Goal: Book appointment/travel/reservation

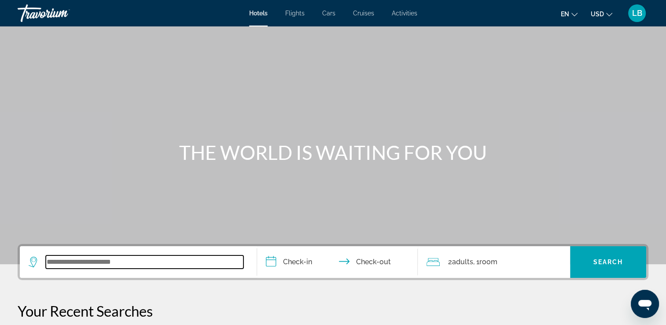
click at [76, 264] on input "Search widget" at bounding box center [145, 261] width 198 height 13
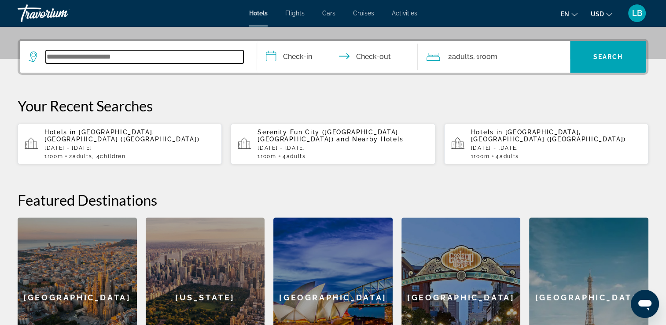
scroll to position [215, 0]
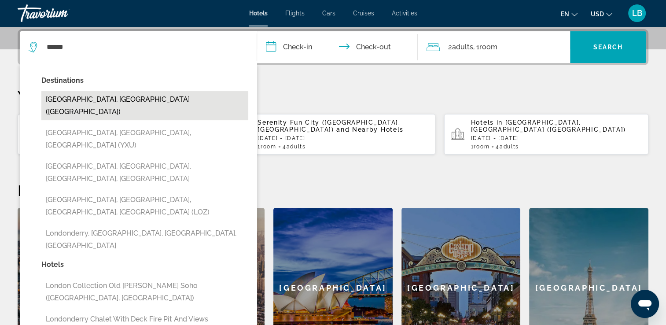
click at [121, 97] on button "London, United Kingdom (LON)" at bounding box center [144, 105] width 207 height 29
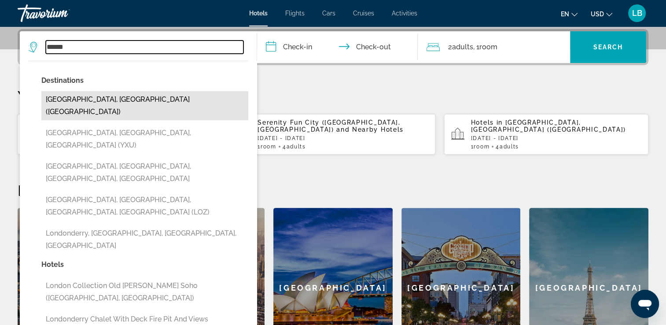
type input "**********"
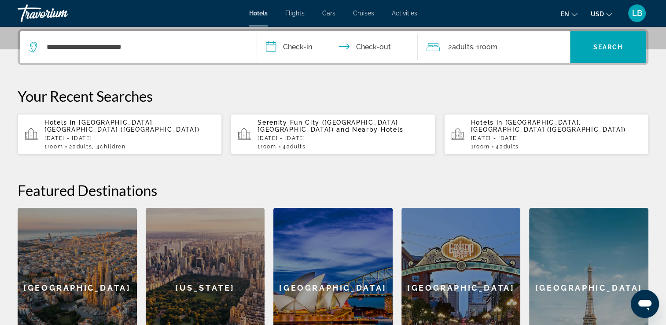
click at [306, 40] on input "**********" at bounding box center [339, 48] width 165 height 34
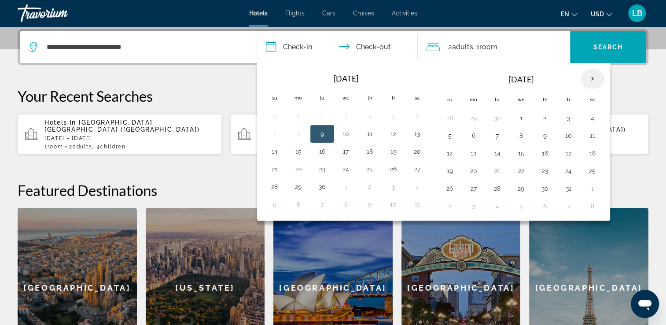
click at [591, 79] on th "Next month" at bounding box center [592, 78] width 24 height 19
click at [520, 151] on button "17" at bounding box center [521, 153] width 14 height 12
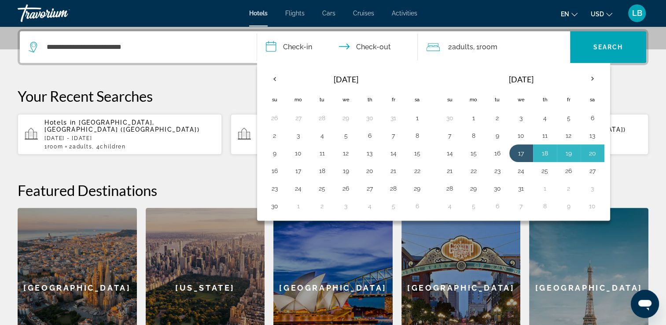
click at [447, 167] on button "21" at bounding box center [450, 171] width 14 height 12
type input "**********"
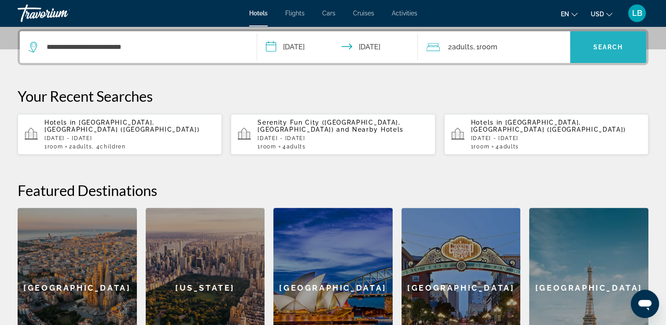
click at [593, 50] on span "Search" at bounding box center [608, 47] width 30 height 7
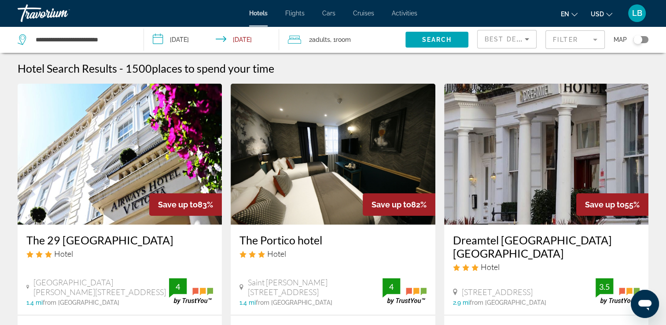
click at [568, 38] on mat-form-field "Filter" at bounding box center [574, 39] width 59 height 18
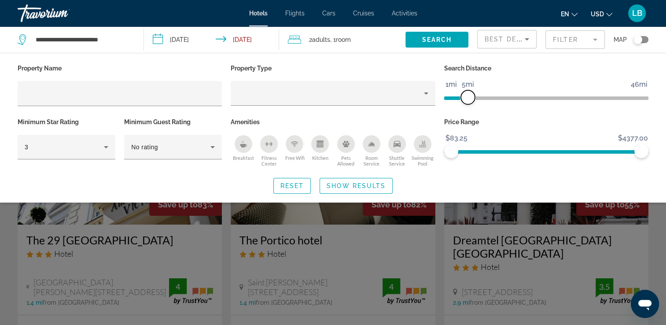
drag, startPoint x: 572, startPoint y: 94, endPoint x: 468, endPoint y: 92, distance: 103.4
click at [468, 92] on span "ngx-slider" at bounding box center [468, 97] width 14 height 14
click at [357, 183] on span "Show Results" at bounding box center [355, 185] width 59 height 7
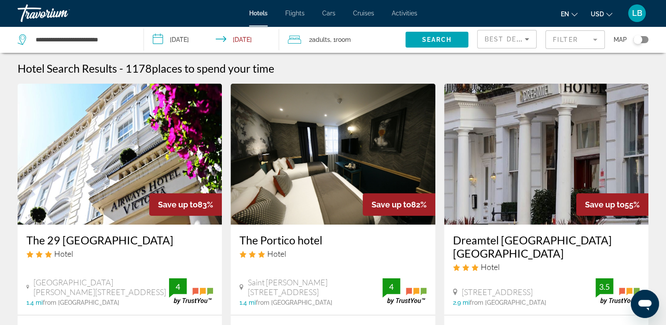
click at [575, 34] on mat-form-field "Filter" at bounding box center [574, 39] width 59 height 18
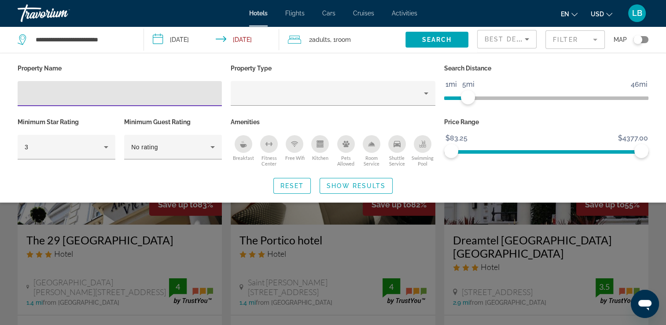
click at [505, 38] on span "Best Deals" at bounding box center [507, 39] width 46 height 7
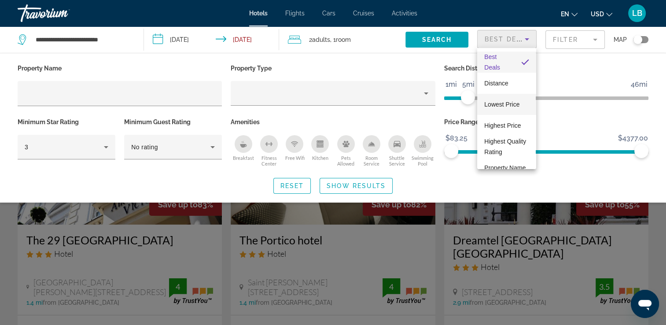
click at [506, 101] on span "Lowest Price" at bounding box center [501, 104] width 35 height 7
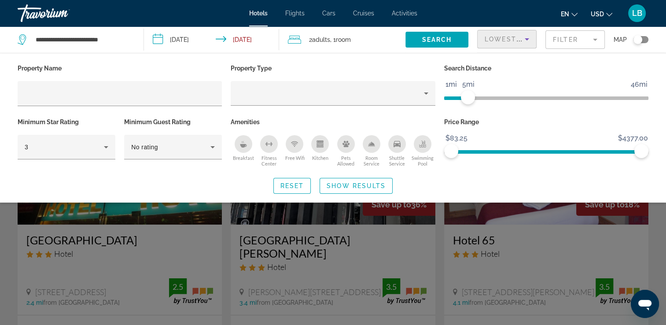
click at [651, 227] on div "Search widget" at bounding box center [333, 228] width 666 height 193
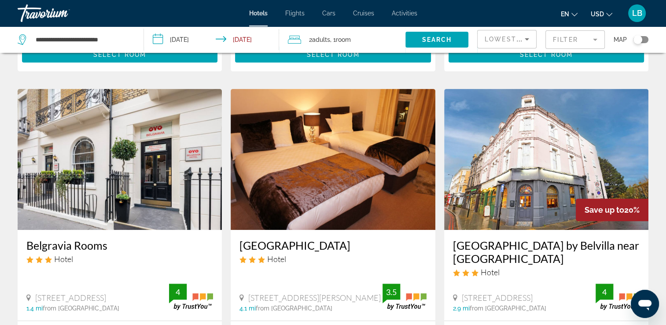
scroll to position [308, 0]
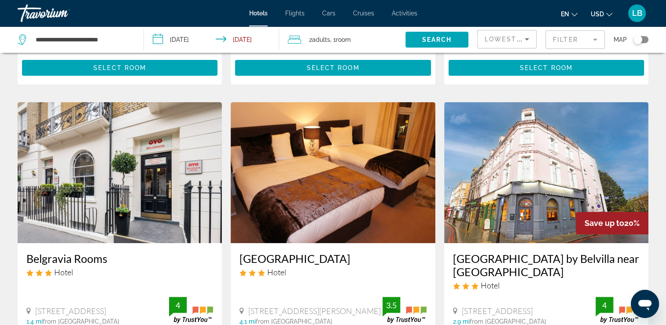
click at [90, 146] on img "Main content" at bounding box center [120, 172] width 204 height 141
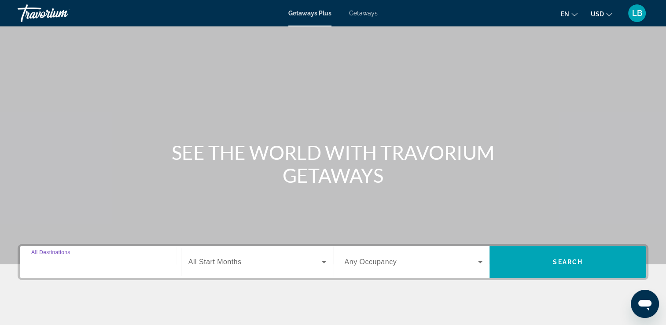
click at [92, 257] on input "Destination All Destinations" at bounding box center [100, 262] width 138 height 11
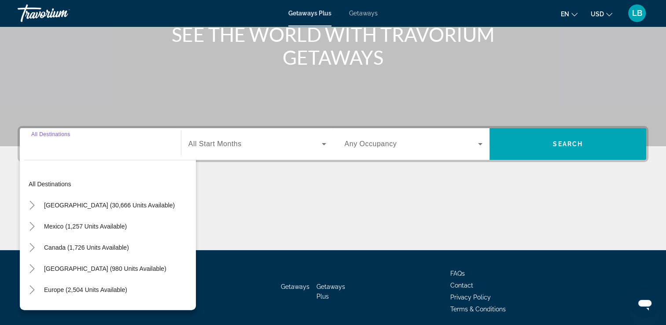
scroll to position [150, 0]
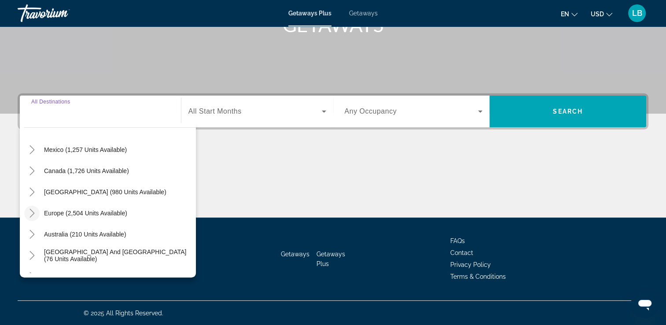
click at [32, 212] on icon "Toggle Europe (2,504 units available)" at bounding box center [32, 213] width 9 height 9
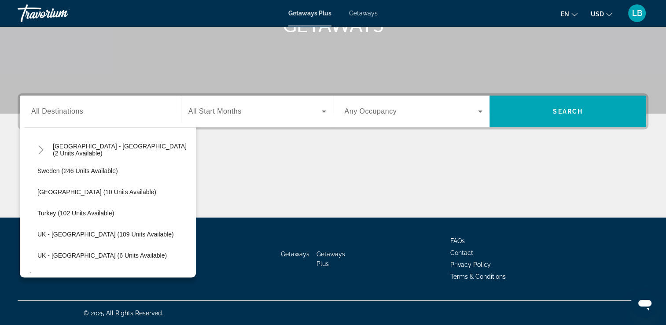
scroll to position [418, 0]
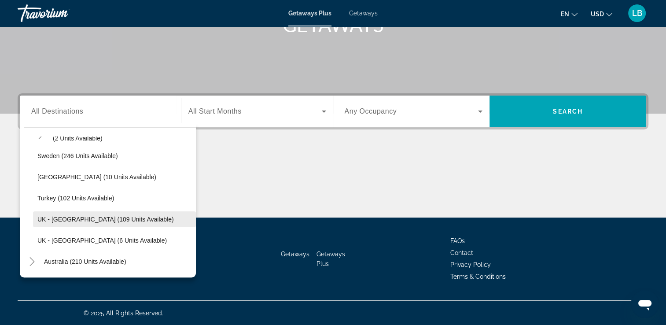
click at [74, 219] on span "UK - England (109 units available)" at bounding box center [105, 219] width 136 height 7
type input "**********"
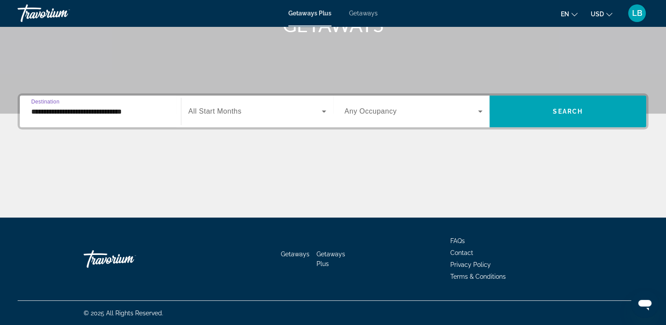
click at [298, 115] on span "Search widget" at bounding box center [254, 111] width 133 height 11
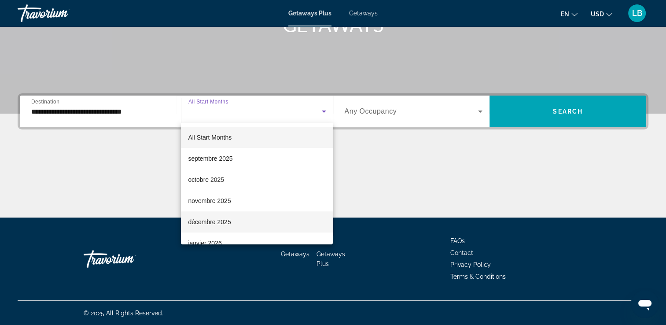
click at [216, 222] on span "décembre 2025" at bounding box center [209, 221] width 43 height 11
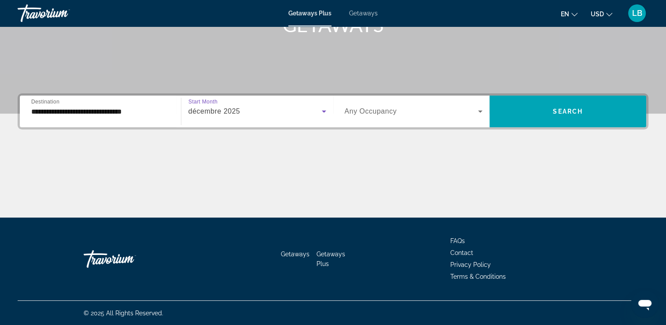
click at [447, 110] on span "Search widget" at bounding box center [411, 111] width 134 height 11
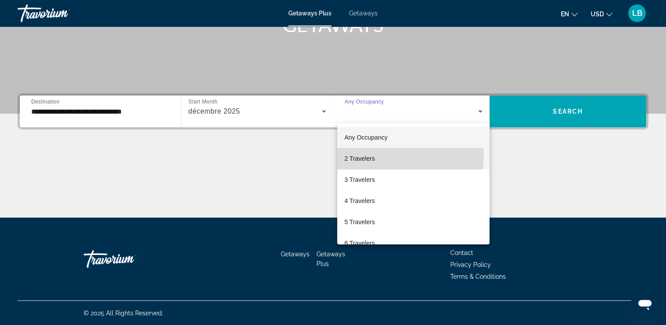
click at [389, 156] on mat-option "2 Travelers" at bounding box center [413, 158] width 152 height 21
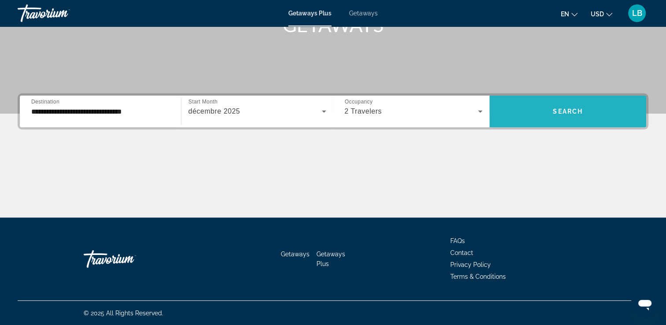
click at [560, 114] on span "Search" at bounding box center [568, 111] width 30 height 7
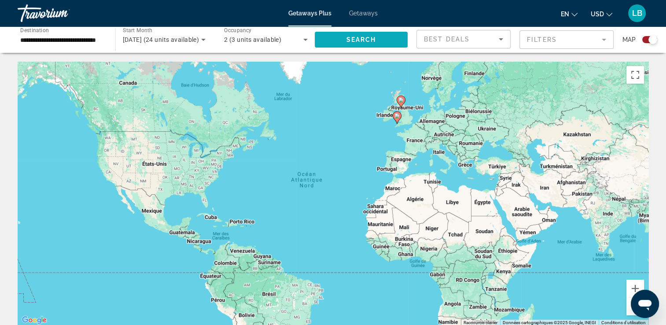
click at [383, 38] on span "Search widget" at bounding box center [361, 39] width 93 height 21
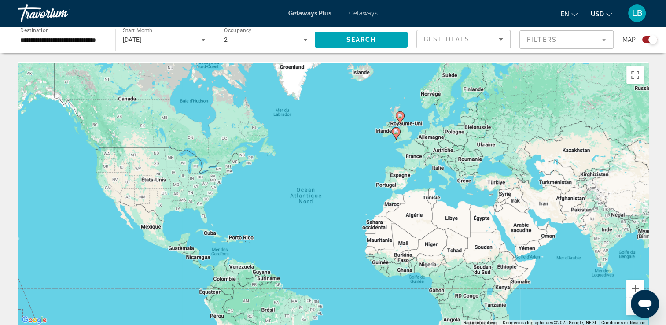
drag, startPoint x: 415, startPoint y: 117, endPoint x: 409, endPoint y: 159, distance: 41.8
click at [409, 159] on div "Pour activer le glissement avec le clavier, appuyez sur Alt+Entrée. Une fois ce…" at bounding box center [333, 194] width 630 height 264
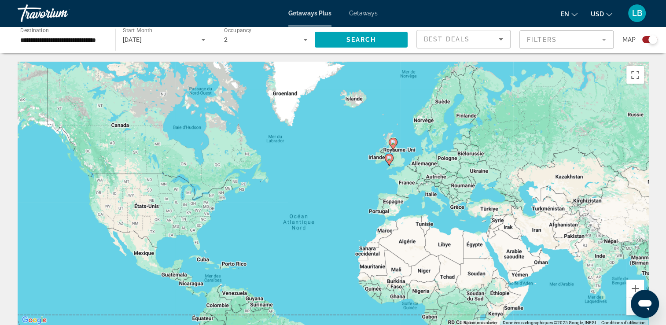
click at [365, 15] on span "Getaways" at bounding box center [363, 13] width 29 height 7
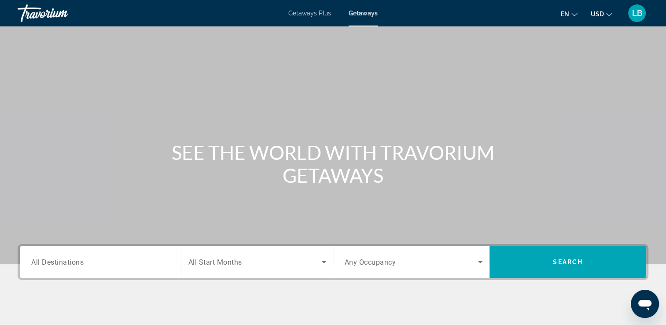
click at [96, 261] on input "Destination All Destinations" at bounding box center [100, 262] width 138 height 11
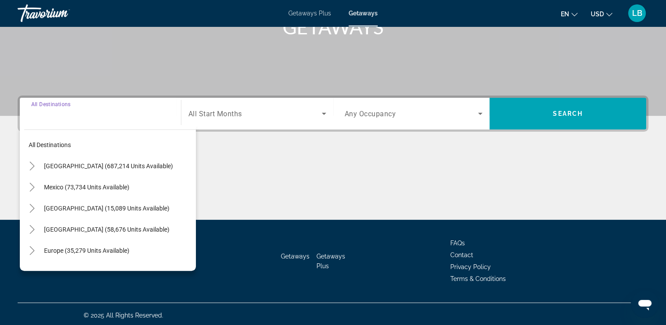
scroll to position [150, 0]
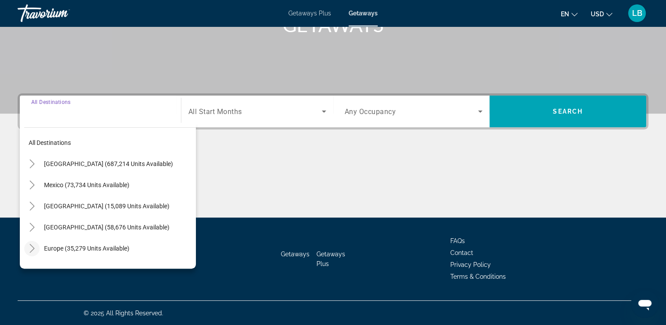
click at [26, 248] on mat-icon "Toggle Europe (35,279 units available)" at bounding box center [31, 248] width 15 height 15
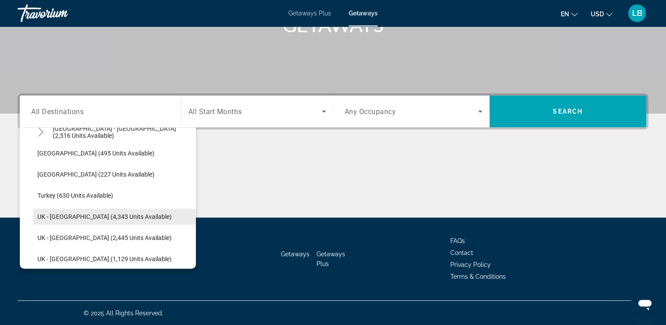
scroll to position [550, 0]
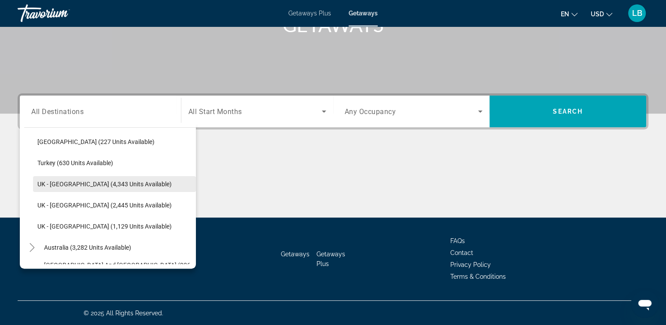
click at [70, 184] on span "UK - England (4,343 units available)" at bounding box center [104, 183] width 134 height 7
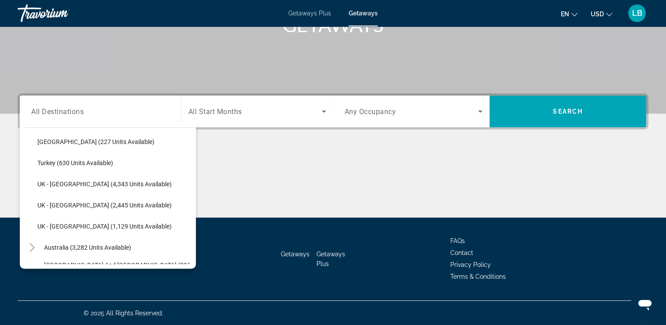
type input "**********"
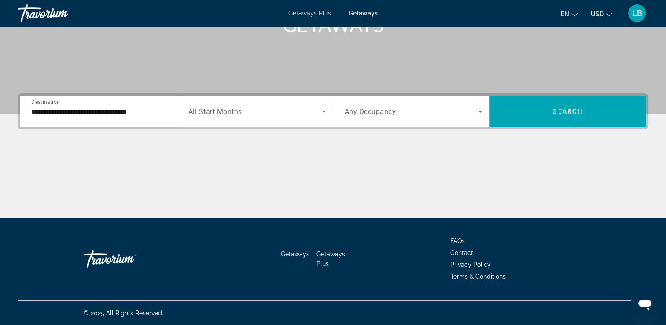
click at [242, 109] on div "Start Month All Start Months" at bounding box center [257, 111] width 138 height 25
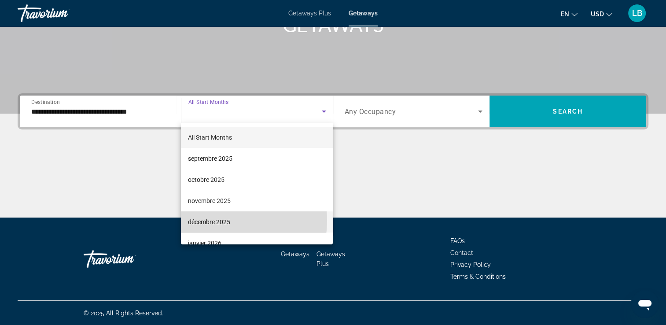
click at [219, 220] on span "décembre 2025" at bounding box center [209, 221] width 42 height 11
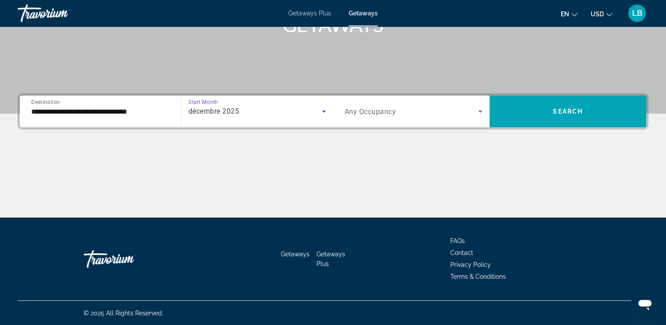
click at [427, 108] on span "Search widget" at bounding box center [411, 111] width 134 height 11
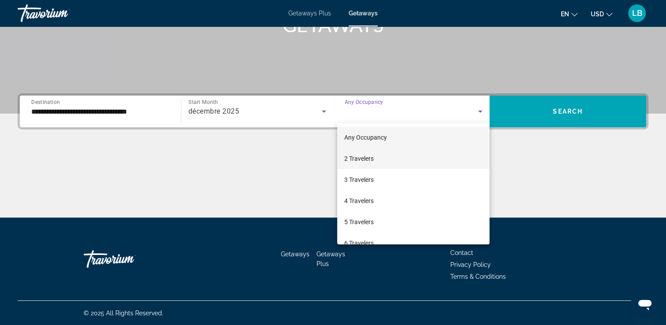
click at [410, 161] on mat-option "2 Travelers" at bounding box center [413, 158] width 152 height 21
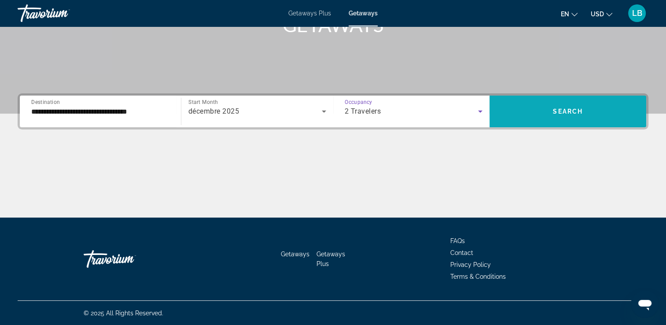
click at [545, 103] on span "Search widget" at bounding box center [567, 111] width 157 height 21
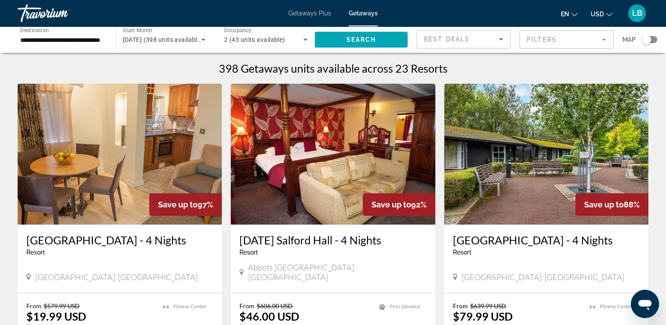
click at [645, 41] on div "Search widget" at bounding box center [646, 39] width 9 height 9
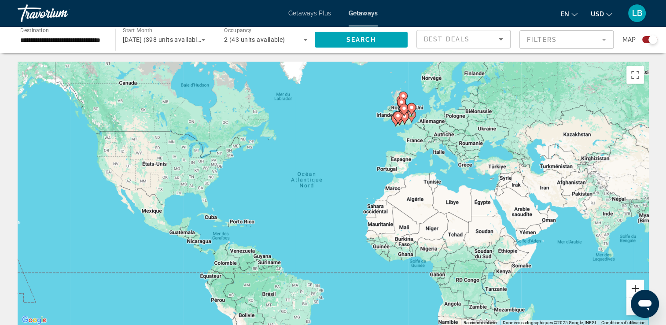
click at [631, 290] on button "Zoom avant" at bounding box center [635, 288] width 18 height 18
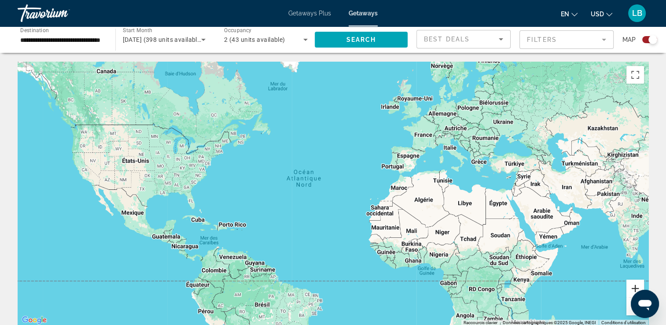
click at [631, 287] on button "Zoom avant" at bounding box center [635, 288] width 18 height 18
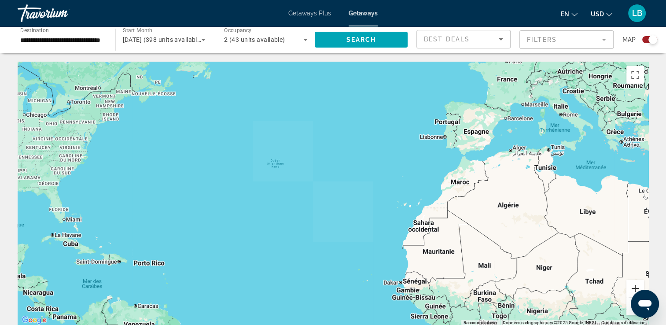
drag, startPoint x: 631, startPoint y: 287, endPoint x: 630, endPoint y: 282, distance: 4.9
click at [631, 287] on button "Zoom avant" at bounding box center [635, 288] width 18 height 18
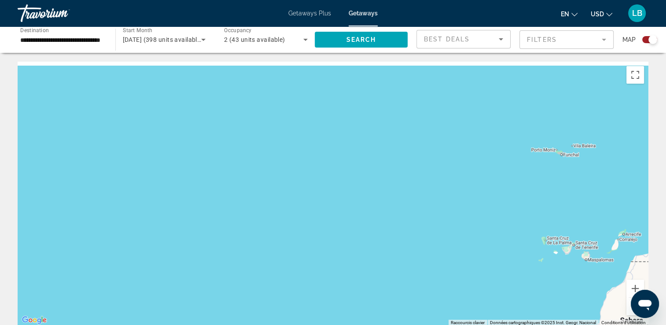
drag, startPoint x: 528, startPoint y: 112, endPoint x: 300, endPoint y: 313, distance: 303.6
click at [301, 314] on div "Main content" at bounding box center [333, 194] width 630 height 264
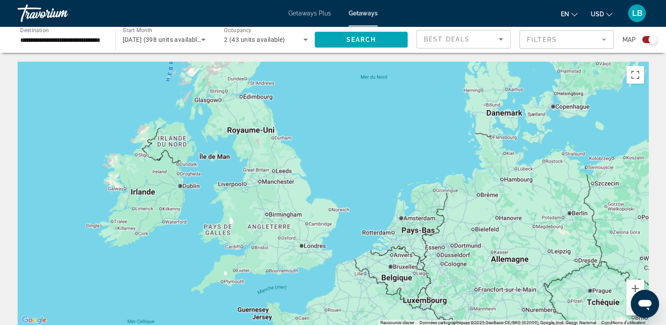
drag, startPoint x: 407, startPoint y: 132, endPoint x: 358, endPoint y: 247, distance: 124.2
click at [354, 251] on div "Main content" at bounding box center [333, 194] width 630 height 264
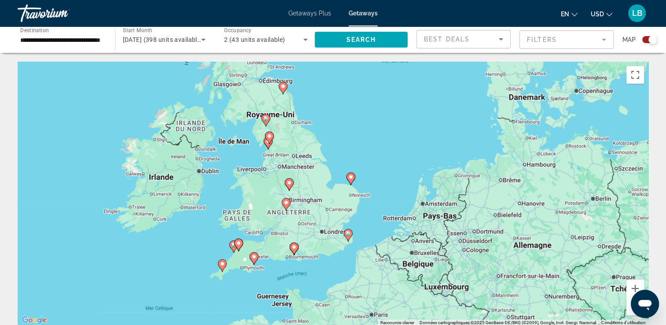
click at [349, 232] on image "Main content" at bounding box center [347, 233] width 5 height 5
type input "**********"
